Goal: Check status: Check status

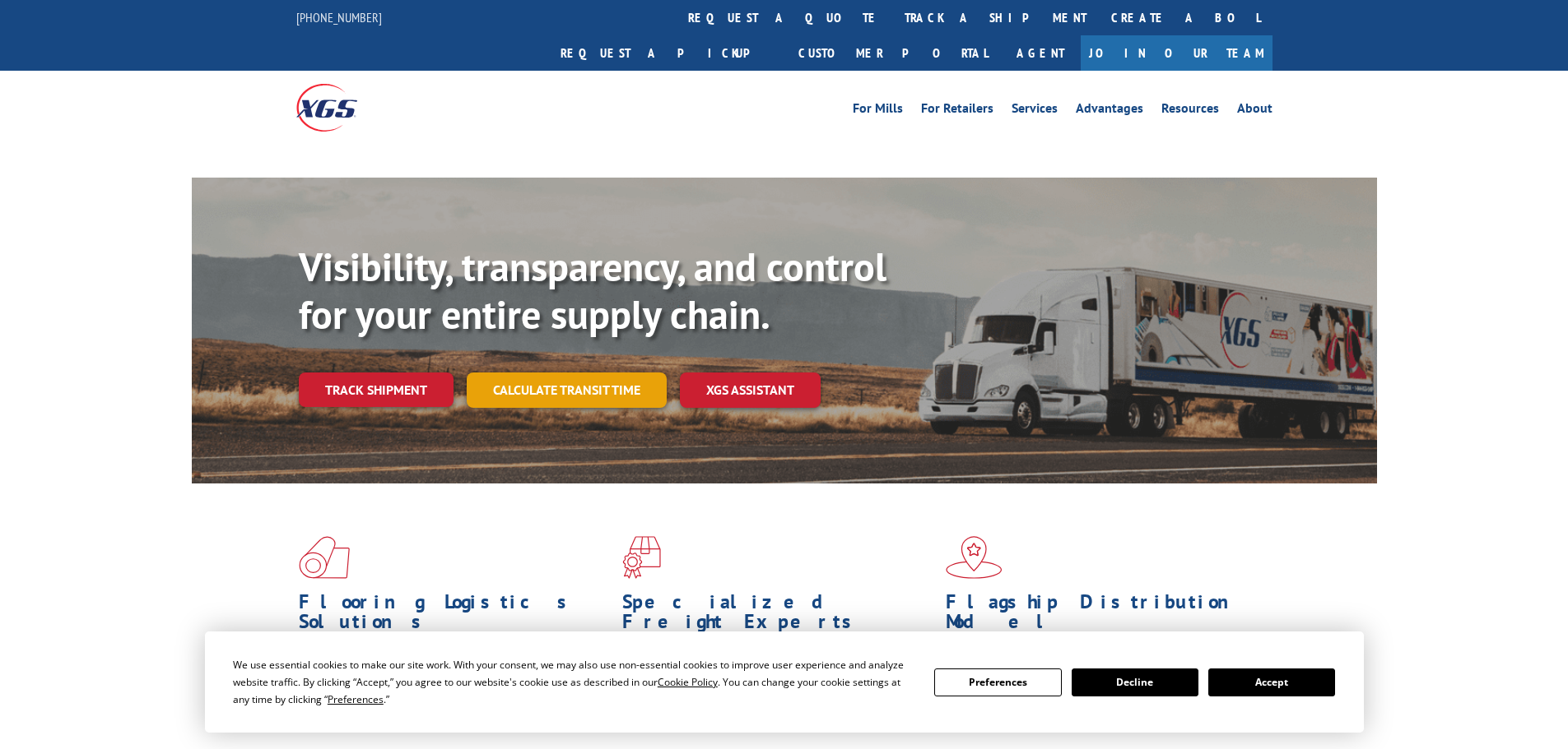
click at [538, 372] on link "Calculate transit time" at bounding box center [567, 390] width 200 height 35
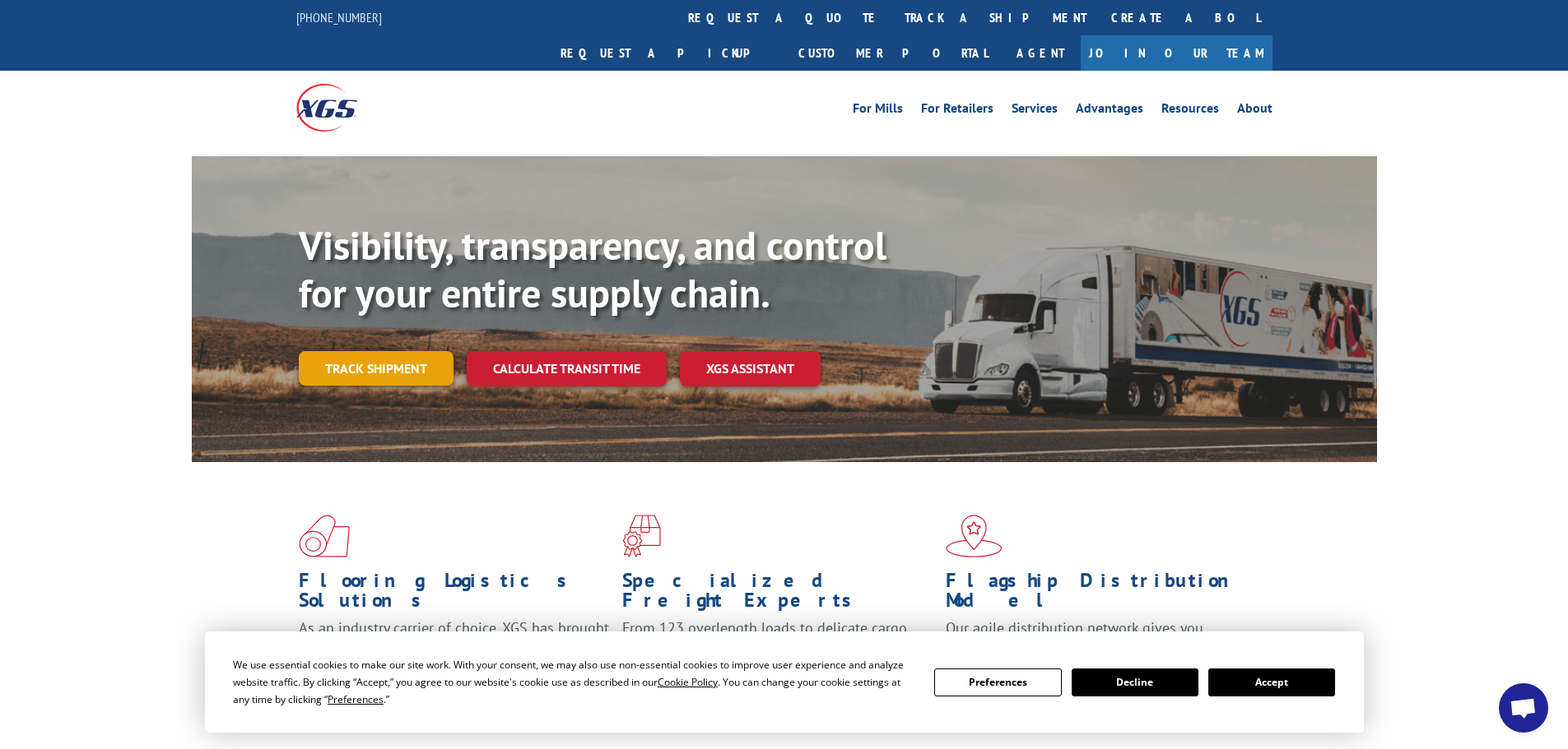
click at [376, 351] on link "Track shipment" at bounding box center [376, 369] width 155 height 35
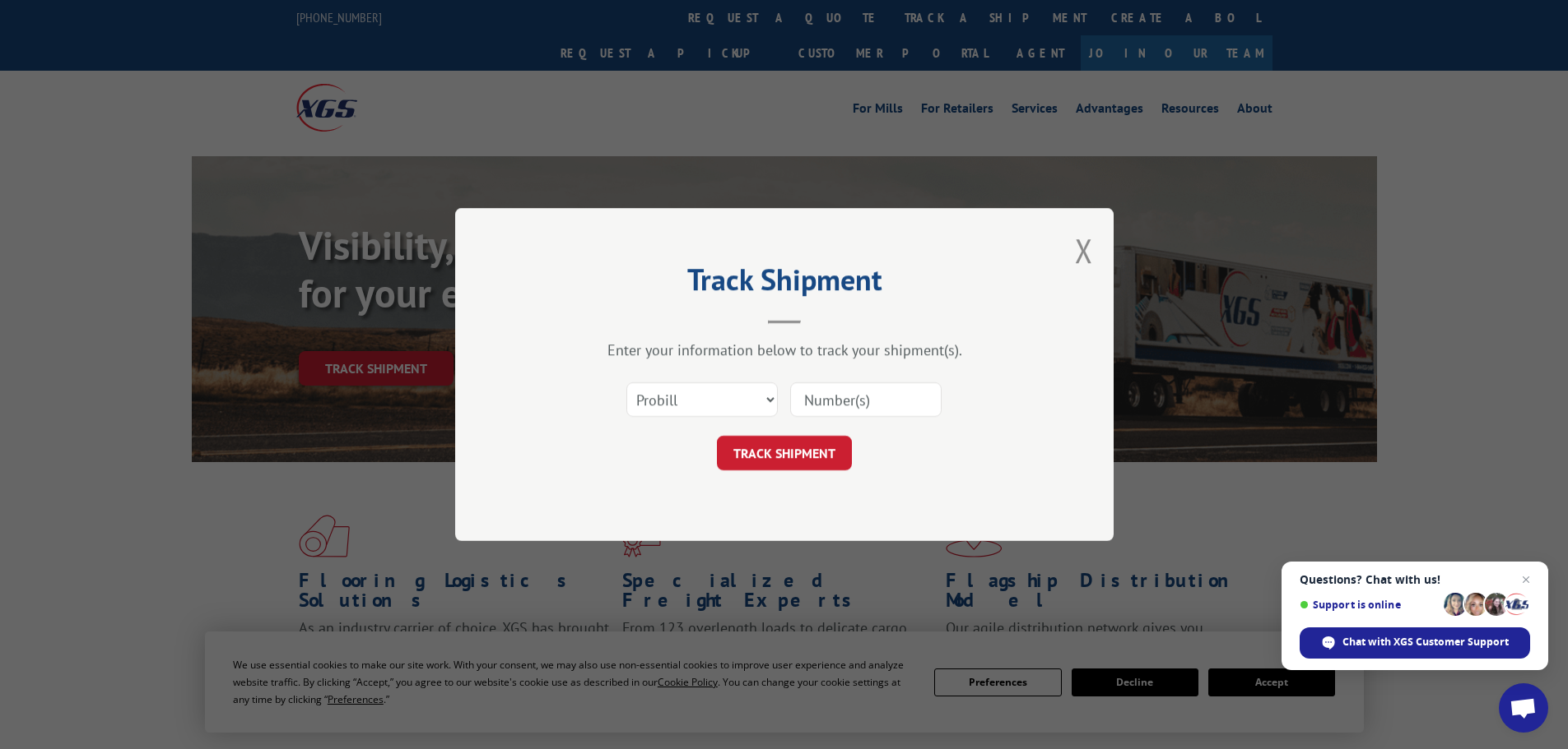
click at [834, 400] on input at bounding box center [865, 400] width 151 height 35
paste input "B686400"
type input "B686400"
click at [733, 406] on select "Select category... Probill BOL PO" at bounding box center [701, 400] width 151 height 35
select select "bol"
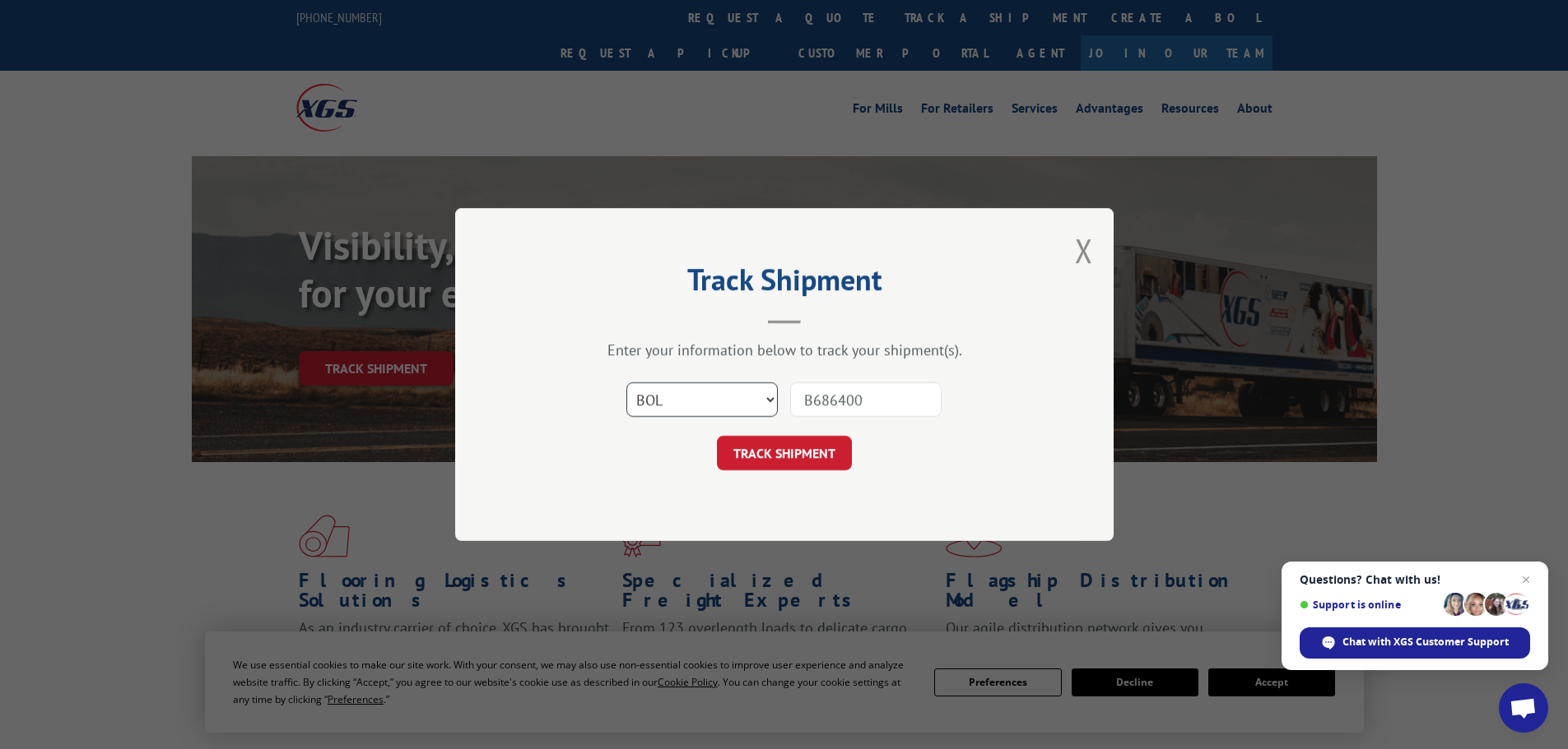
click at [626, 383] on select "Select category... Probill BOL PO" at bounding box center [701, 400] width 151 height 35
click at [778, 457] on button "TRACK SHIPMENT" at bounding box center [784, 454] width 135 height 35
